Goal: Task Accomplishment & Management: Manage account settings

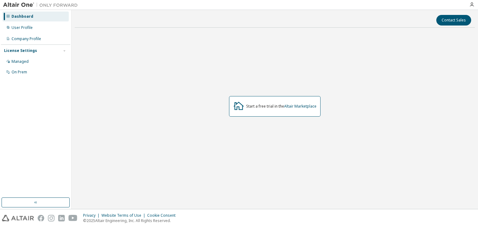
click at [233, 104] on icon at bounding box center [238, 105] width 11 height 11
click at [32, 31] on div "User Profile" at bounding box center [35, 28] width 66 height 10
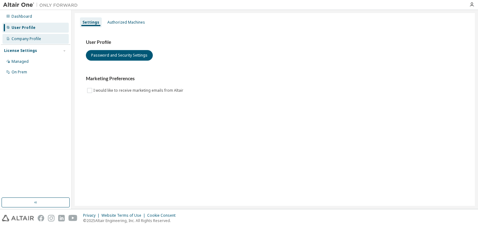
click at [32, 38] on div "Company Profile" at bounding box center [27, 38] width 30 height 5
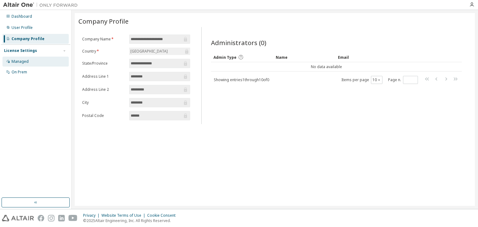
click at [53, 60] on div "Managed" at bounding box center [35, 62] width 66 height 10
